Goal: Find specific page/section: Find specific page/section

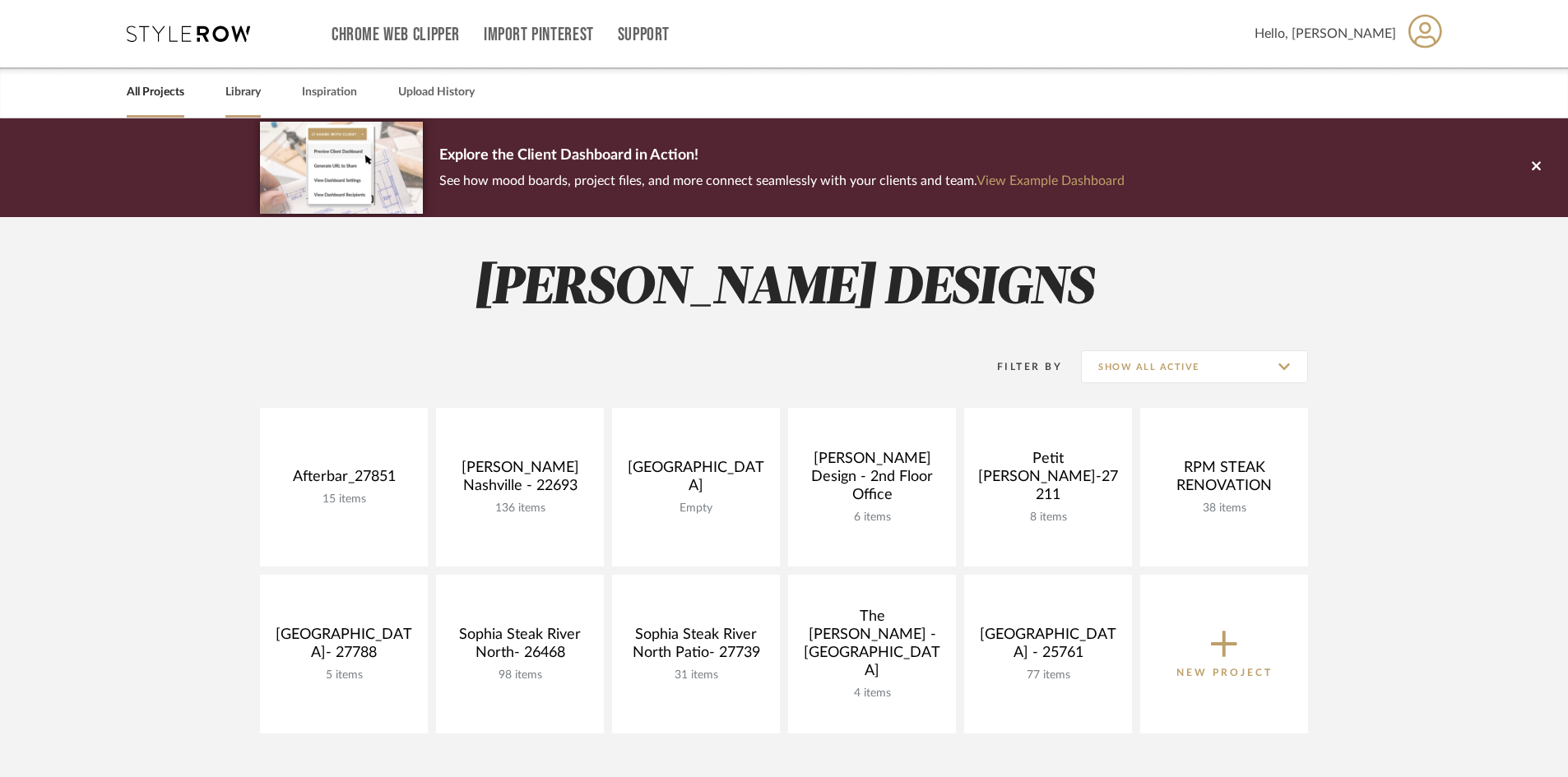
click at [243, 98] on link "Library" at bounding box center [243, 92] width 35 height 22
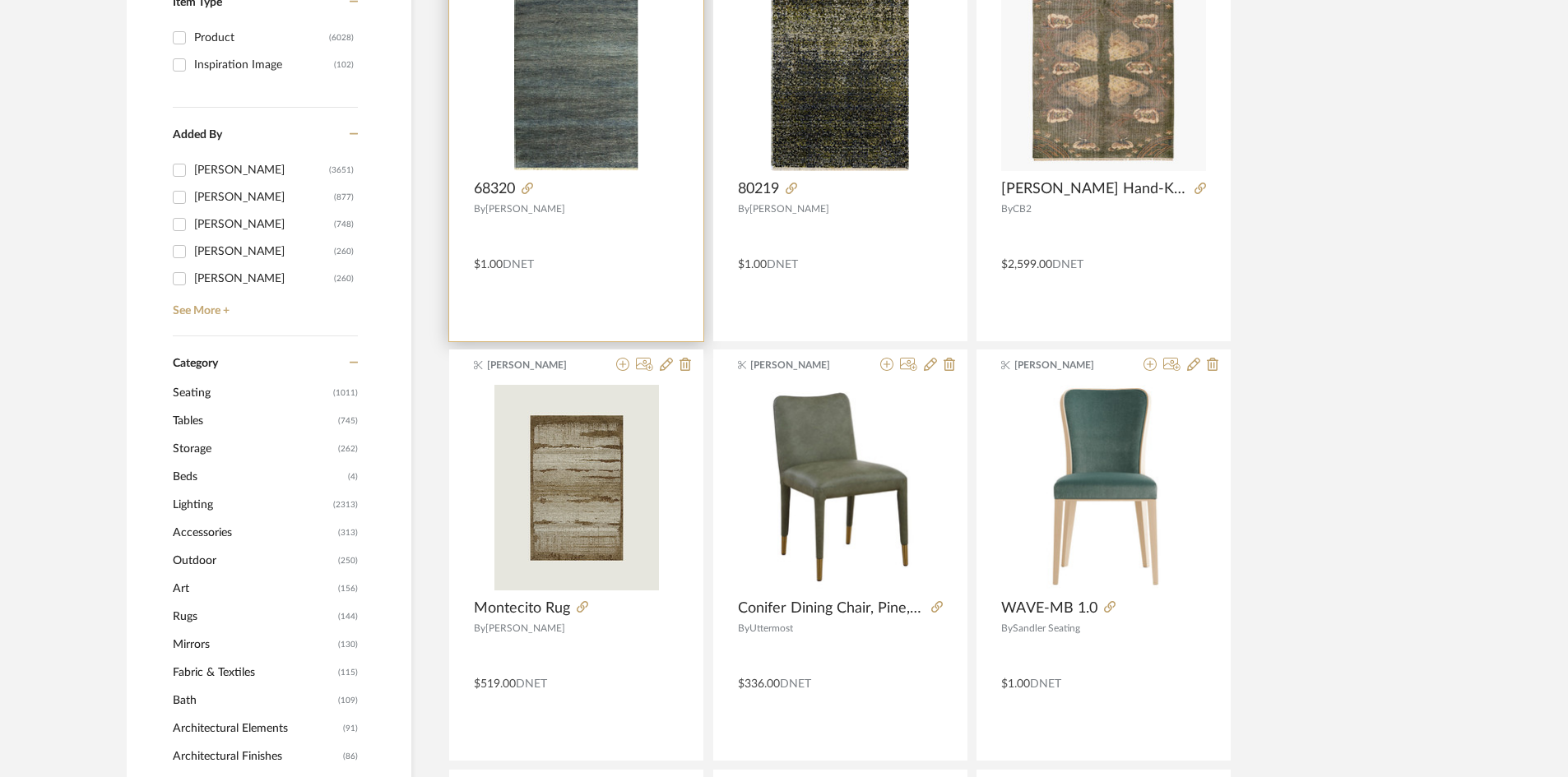
scroll to position [576, 0]
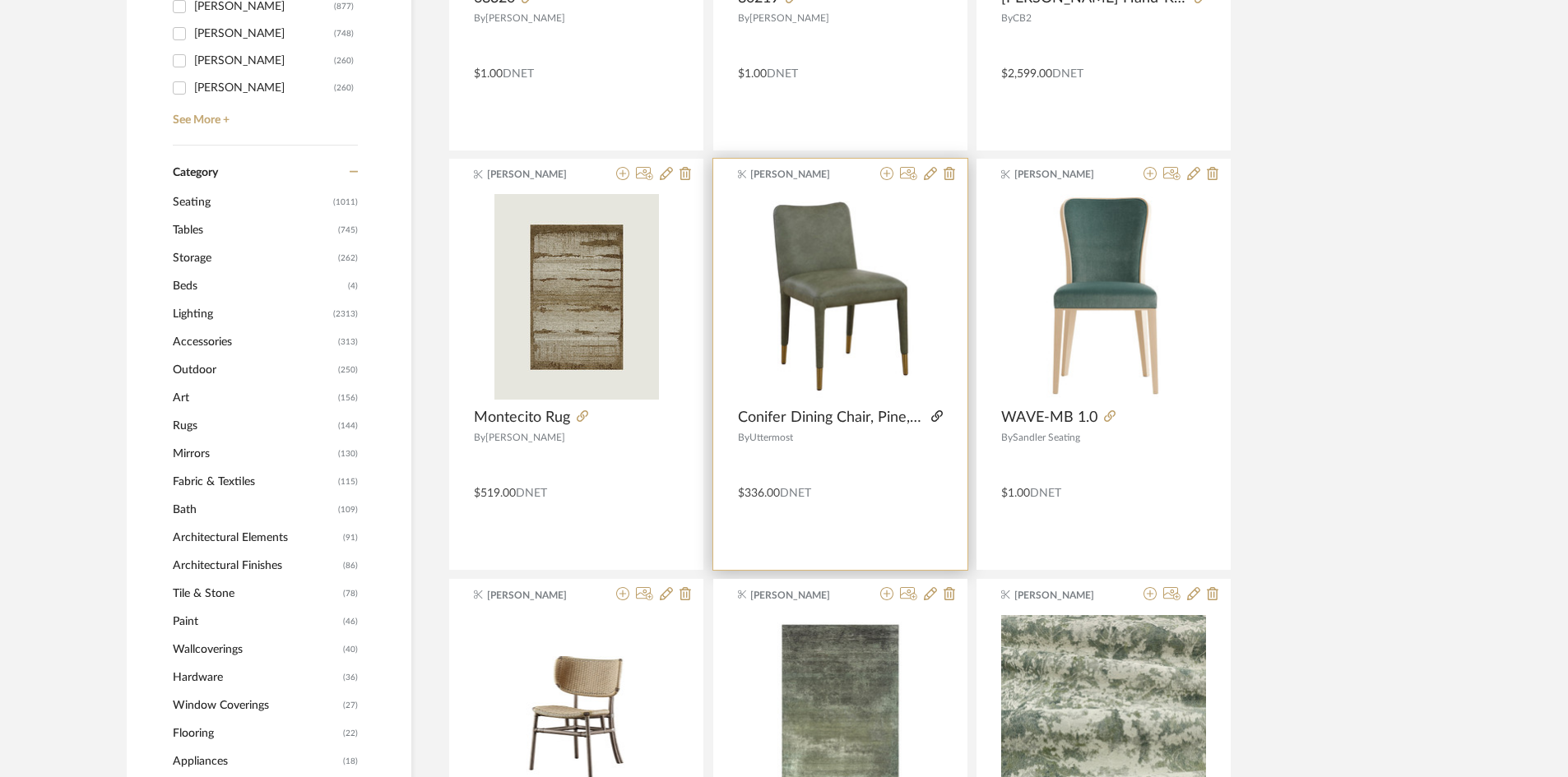
click at [938, 414] on icon at bounding box center [937, 416] width 12 height 12
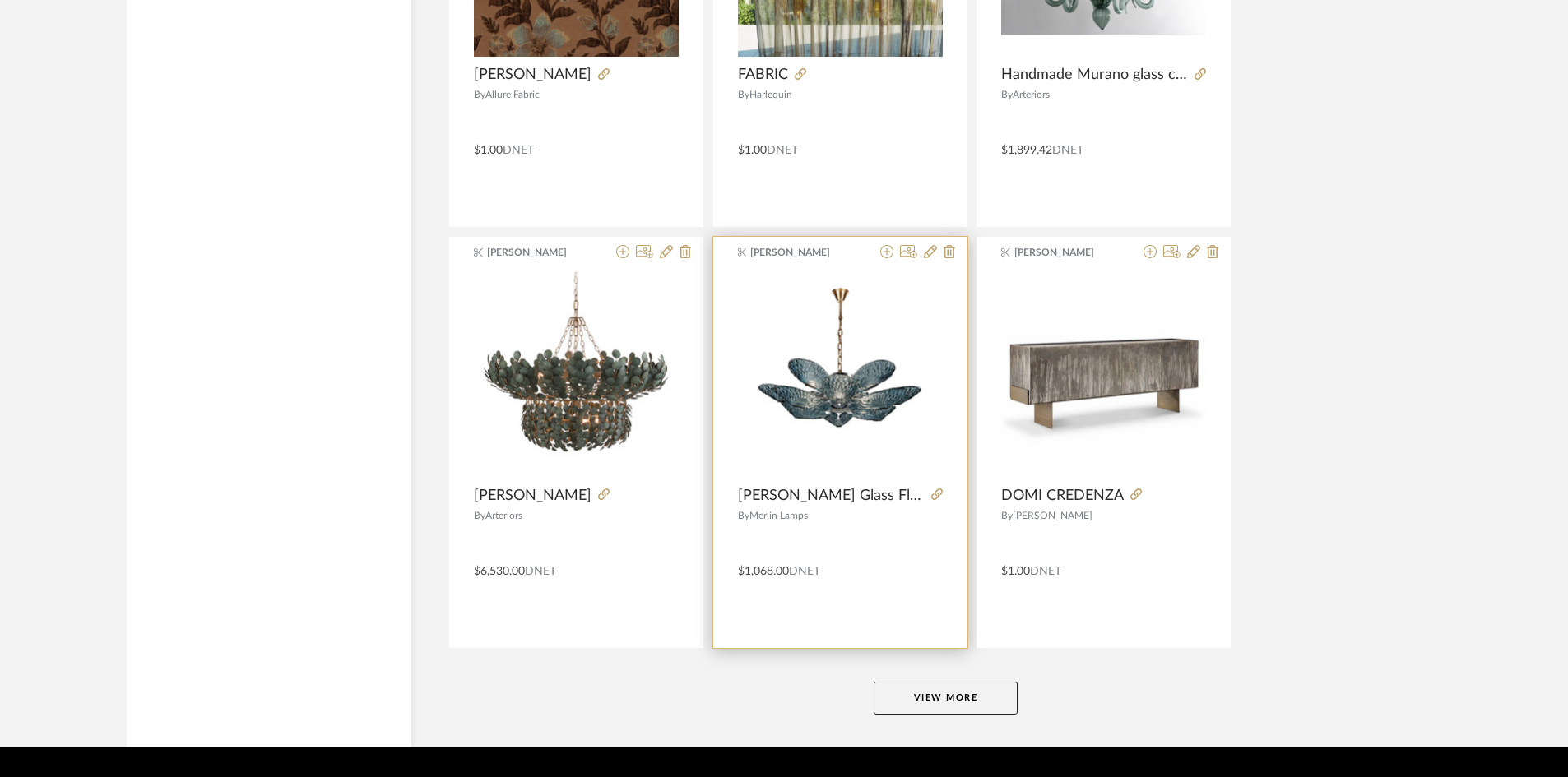
scroll to position [3910, 0]
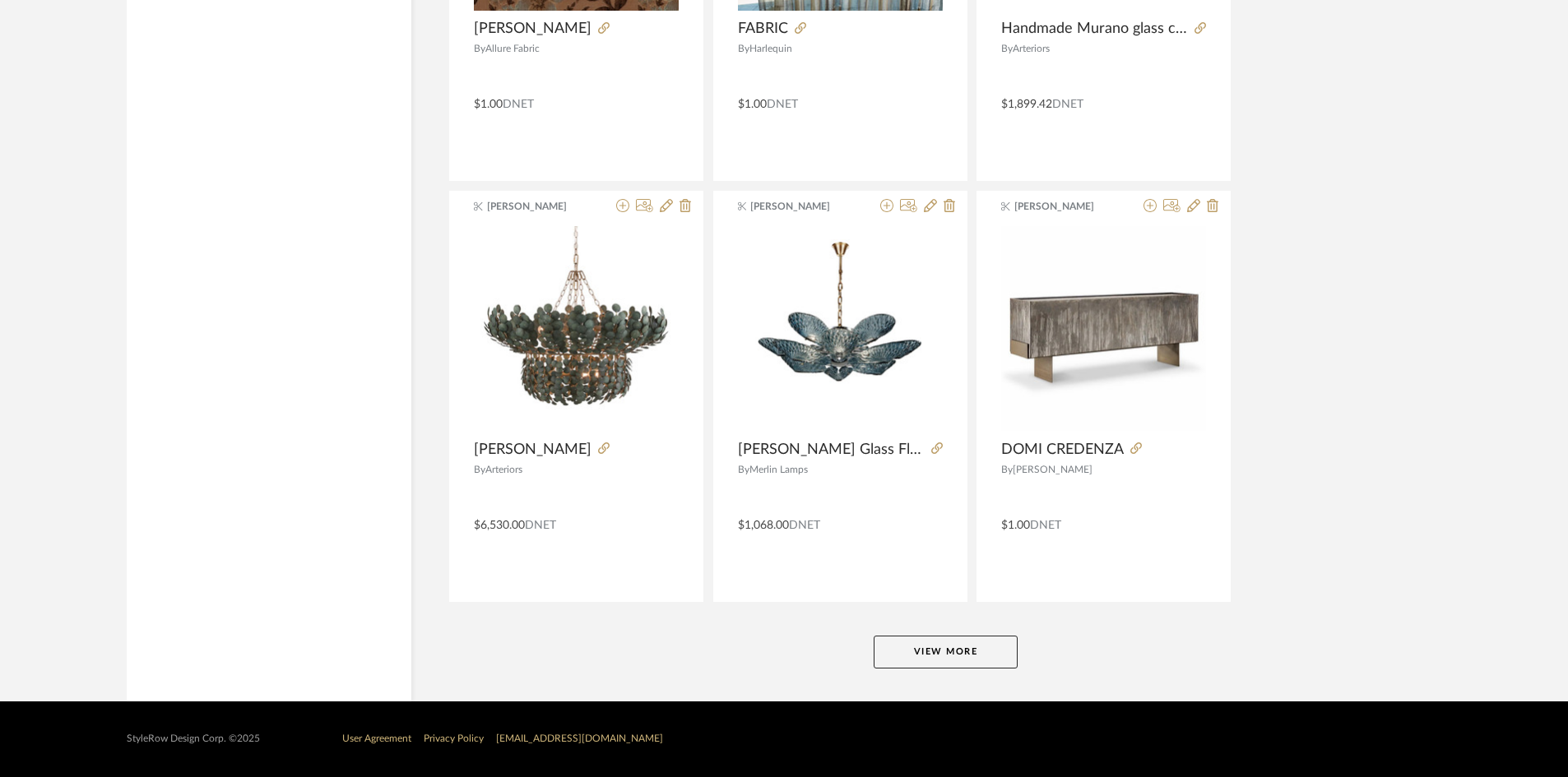
click at [953, 637] on button "View More" at bounding box center [945, 653] width 144 height 33
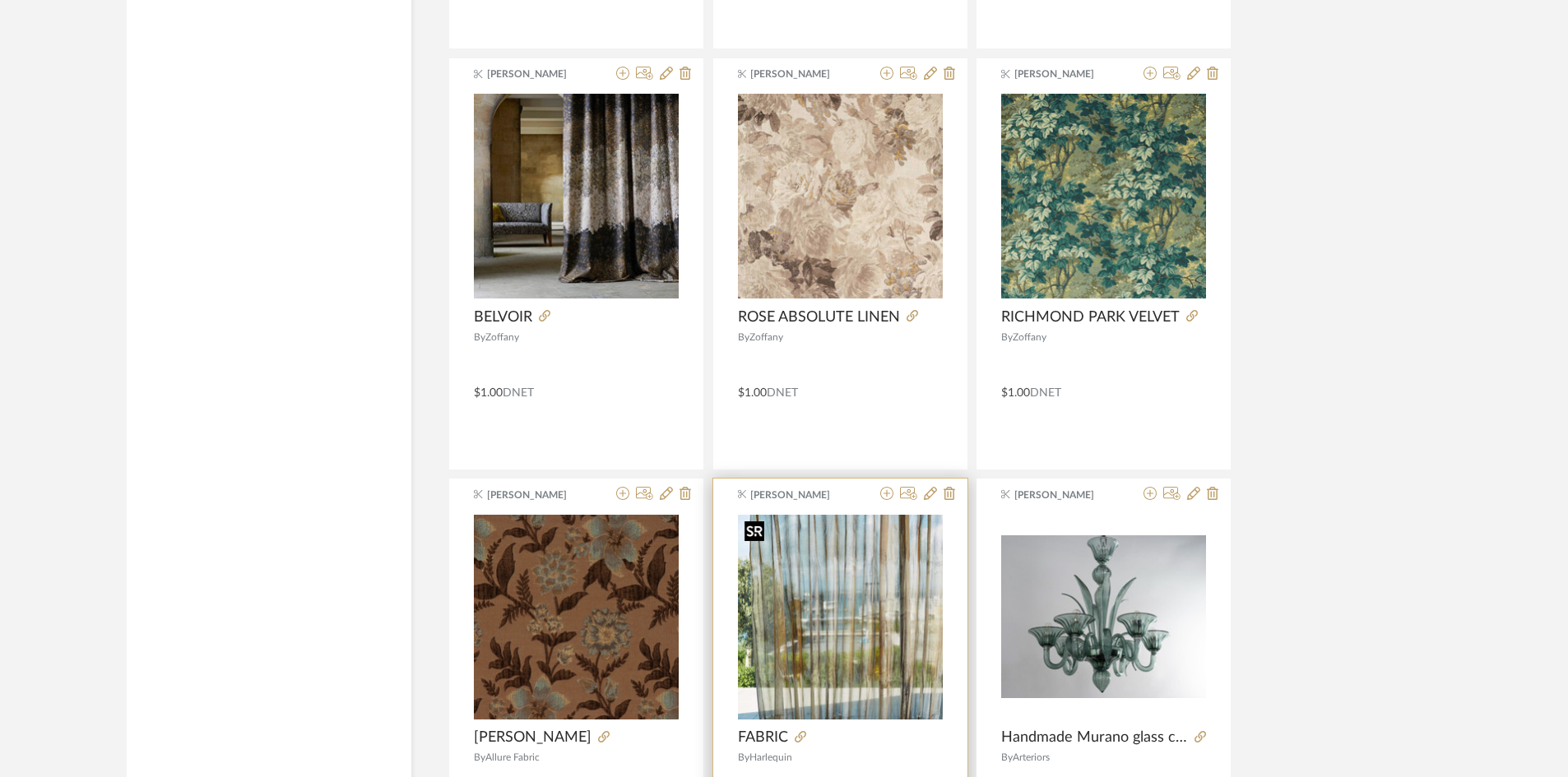
scroll to position [2840, 0]
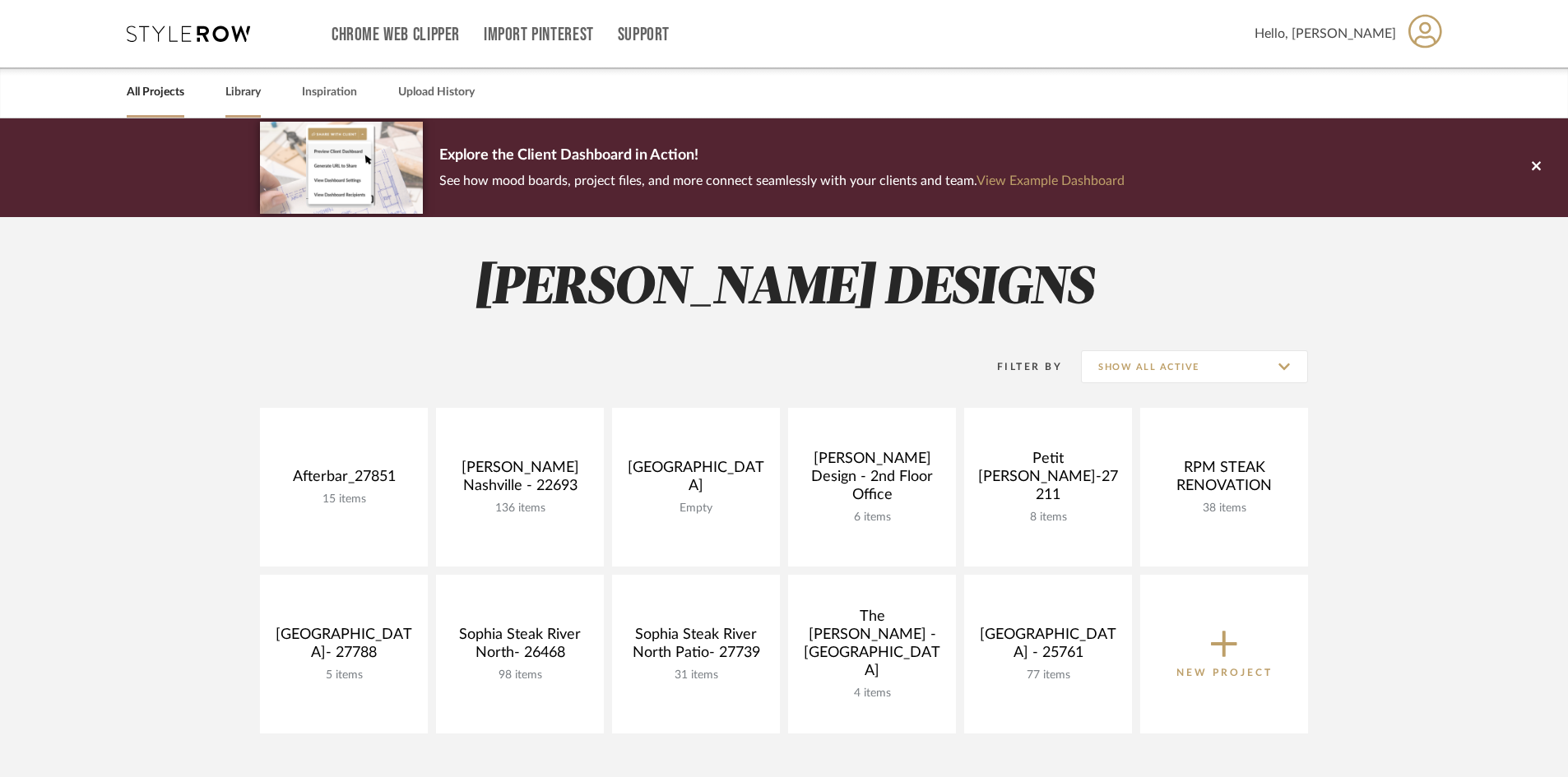
click at [248, 96] on link "Library" at bounding box center [243, 92] width 35 height 22
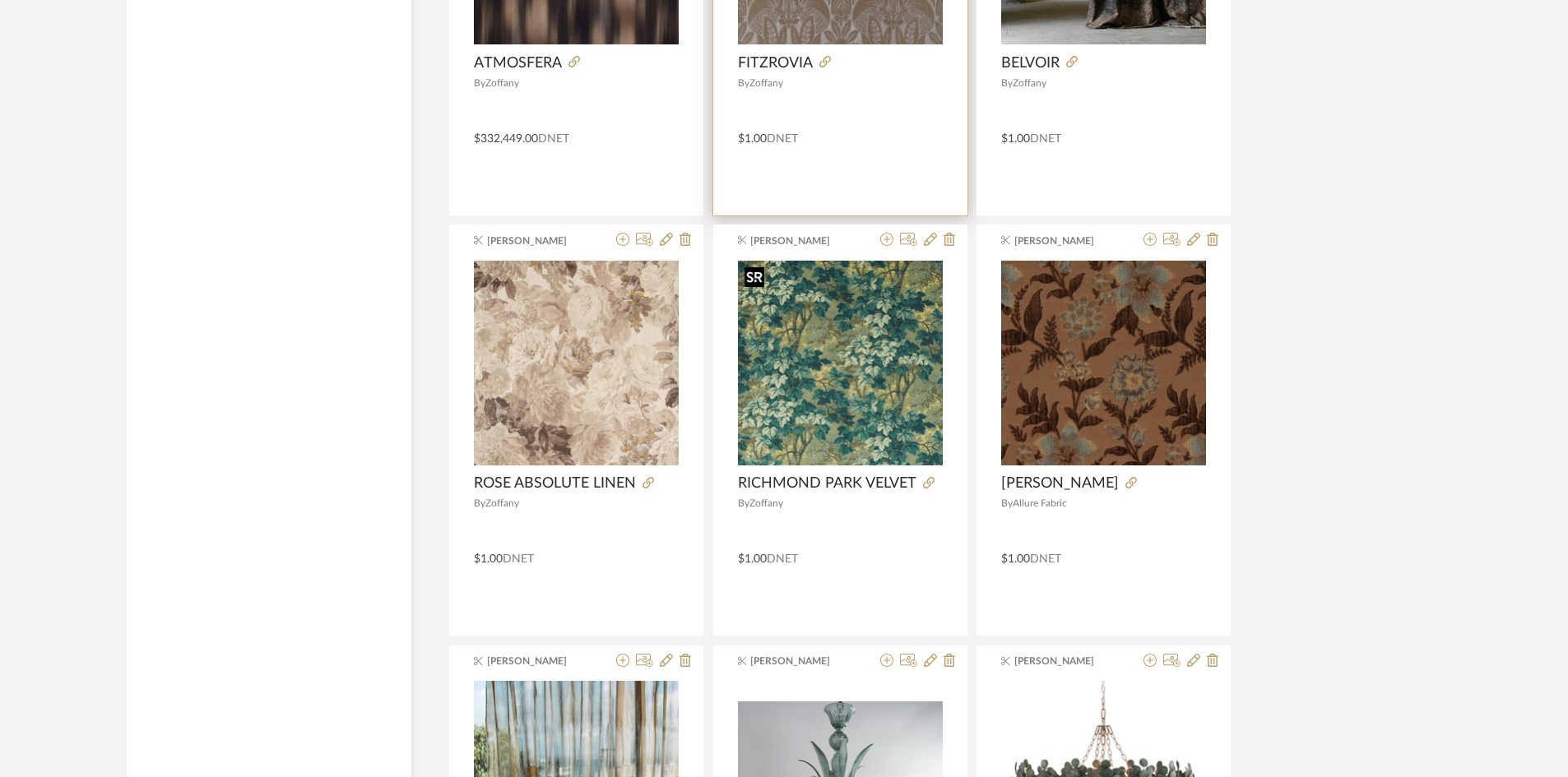
scroll to position [3910, 0]
